Goal: Task Accomplishment & Management: Use online tool/utility

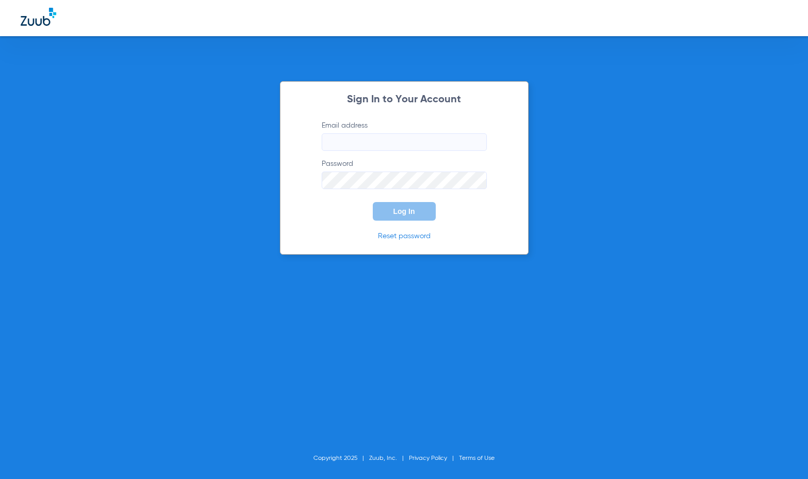
click at [375, 145] on input "Email address" at bounding box center [404, 142] width 165 height 18
paste input "[EMAIL_ADDRESS][DOMAIN_NAME]"
type input "[EMAIL_ADDRESS][DOMAIN_NAME]"
click at [398, 206] on button "Log In" at bounding box center [404, 211] width 63 height 19
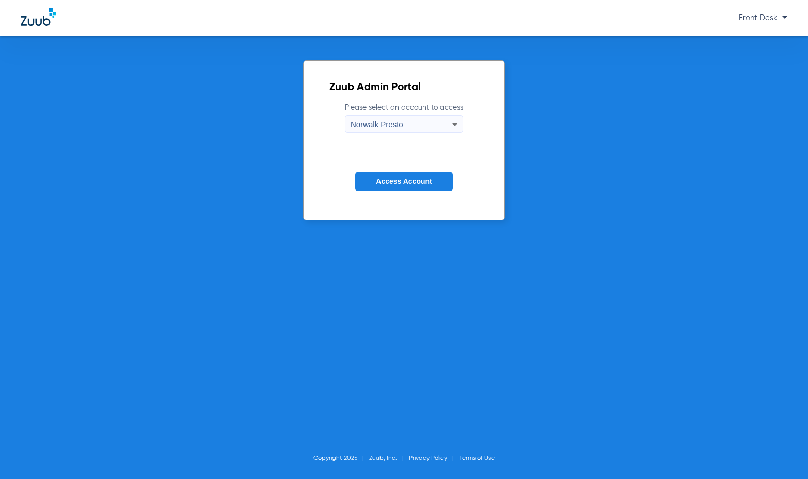
click at [370, 122] on span "Norwalk Presto" at bounding box center [376, 124] width 53 height 9
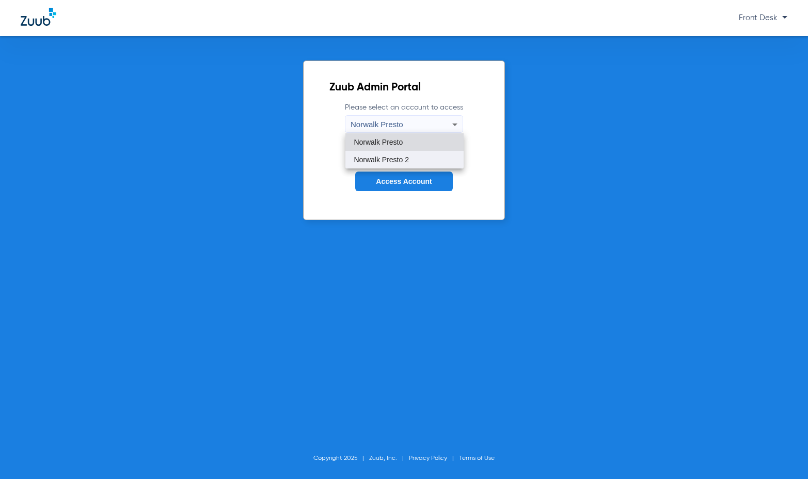
click at [378, 161] on span "Norwalk Presto 2" at bounding box center [381, 159] width 55 height 7
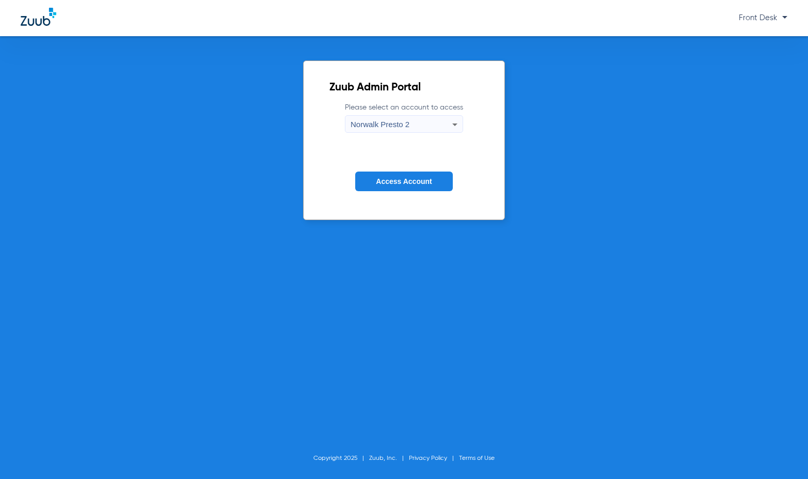
click at [379, 179] on span "Access Account" at bounding box center [404, 181] width 56 height 8
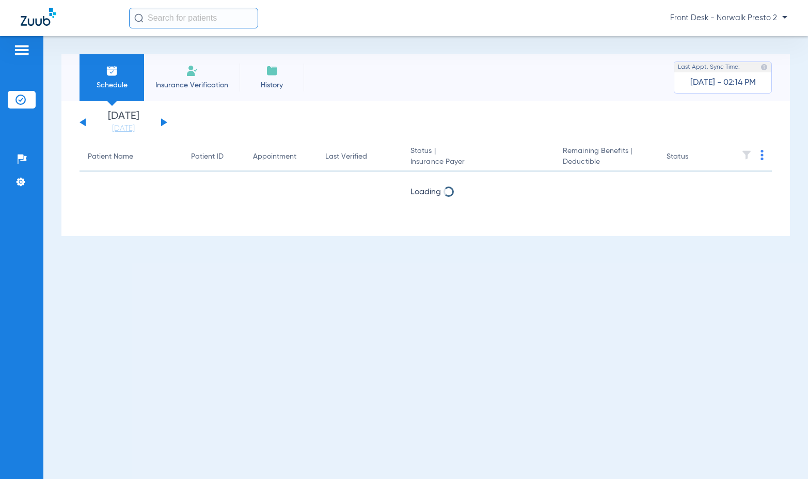
click at [165, 120] on div "[DATE] [DATE] [DATE] [DATE] [DATE] [DATE] [DATE] [DATE] [DATE] [DATE] [DATE] [D…" at bounding box center [123, 122] width 88 height 23
click at [162, 121] on button at bounding box center [164, 122] width 6 height 8
click at [759, 154] on th at bounding box center [750, 156] width 44 height 29
click at [763, 155] on th at bounding box center [750, 156] width 44 height 29
click at [761, 156] on img at bounding box center [761, 155] width 3 height 10
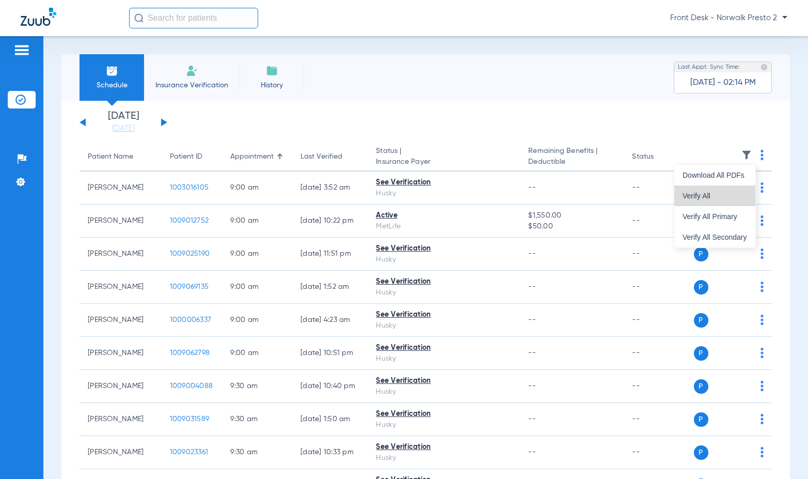
click at [721, 192] on button "Verify All" at bounding box center [714, 195] width 81 height 21
